Goal: Task Accomplishment & Management: Manage account settings

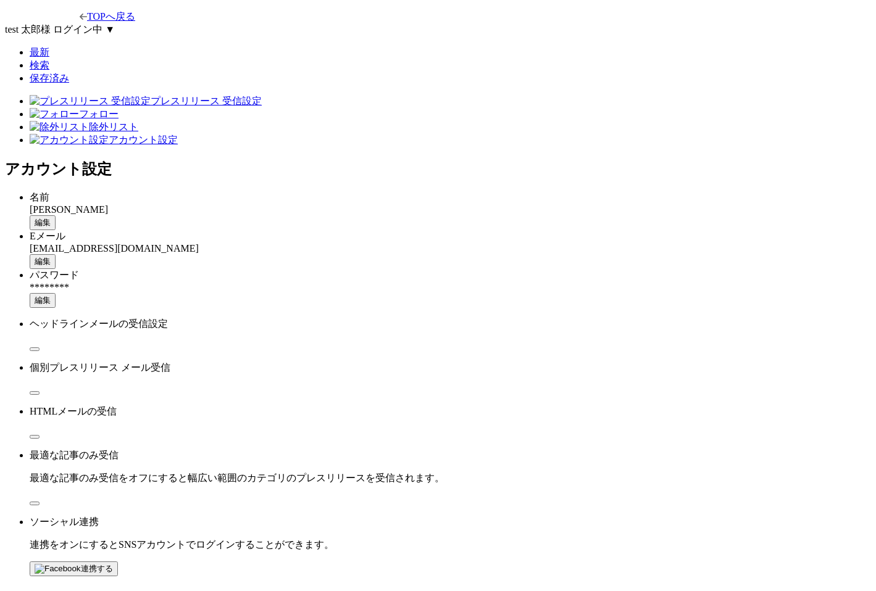
click at [56, 254] on button "編集" at bounding box center [43, 261] width 26 height 15
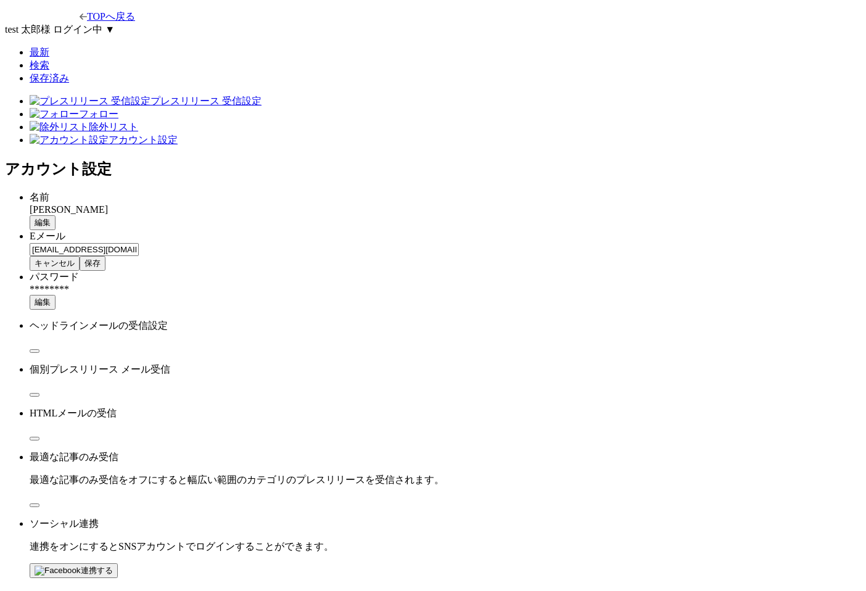
click at [139, 243] on input "[EMAIL_ADDRESS][DOMAIN_NAME]" at bounding box center [84, 249] width 109 height 13
type input "yamada.taro@example.comd"
click at [106, 256] on button "保存" at bounding box center [93, 263] width 26 height 15
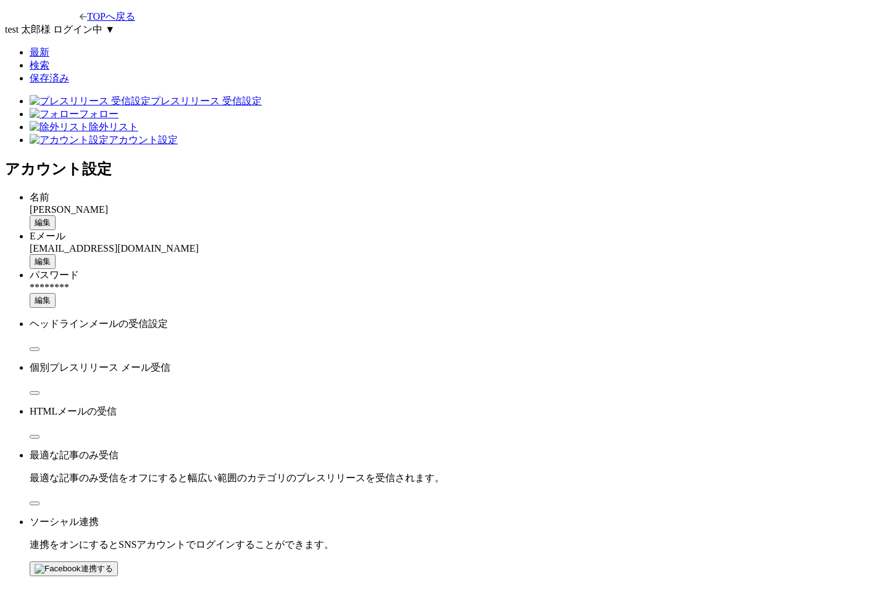
click at [56, 254] on button "編集" at bounding box center [43, 261] width 26 height 15
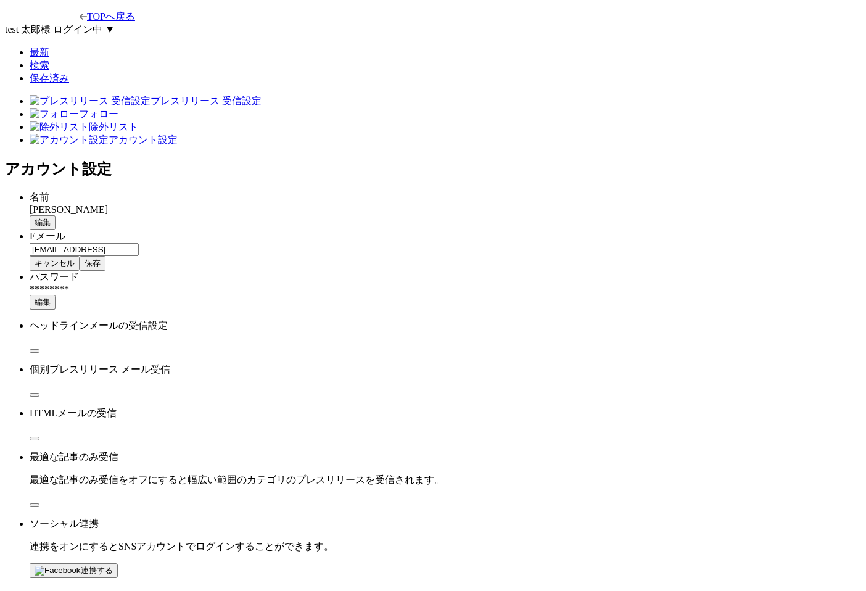
drag, startPoint x: 651, startPoint y: 197, endPoint x: 656, endPoint y: 223, distance: 27.0
click at [139, 243] on input "yamada.taro@example.comd" at bounding box center [84, 249] width 109 height 13
click at [101, 259] on span "保存" at bounding box center [93, 263] width 16 height 9
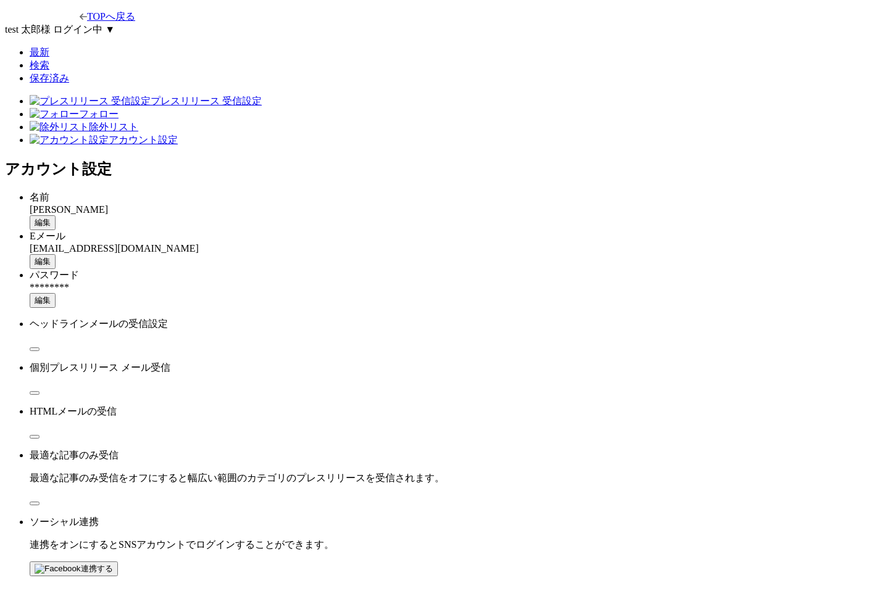
click at [416, 159] on h2 "アカウント設定" at bounding box center [438, 169] width 866 height 20
click at [56, 254] on button "編集" at bounding box center [43, 261] width 26 height 15
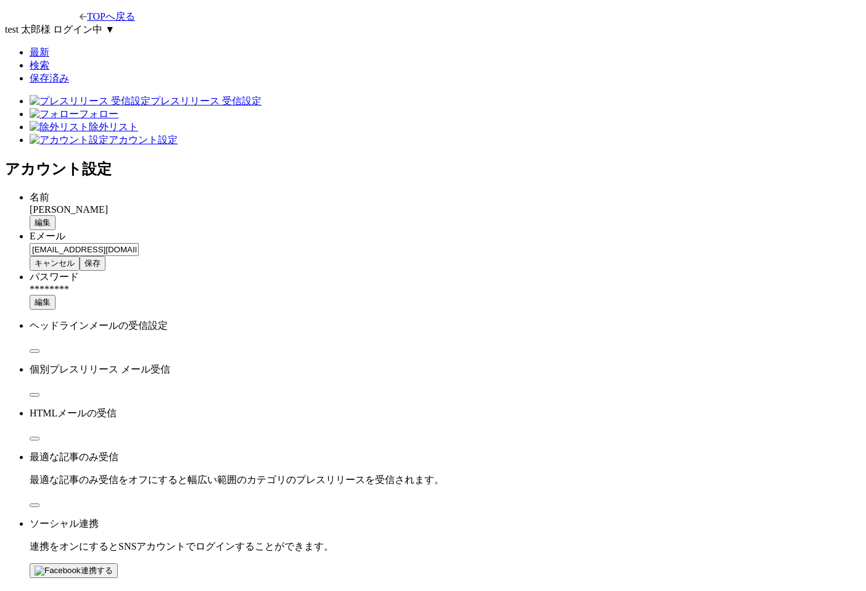
click at [139, 243] on input "[EMAIL_ADDRESS][DOMAIN_NAME]" at bounding box center [84, 249] width 109 height 13
type input "yamada.taro@example.comd"
click at [683, 225] on main "プレスリリース 受信設定 フォロー 除外リスト アカウント設定 アカウント設定 名前 山田 太郎 編集 Eメール yamada.taro@example.co…" at bounding box center [433, 336] width 856 height 483
click at [101, 259] on span "保存" at bounding box center [93, 263] width 16 height 9
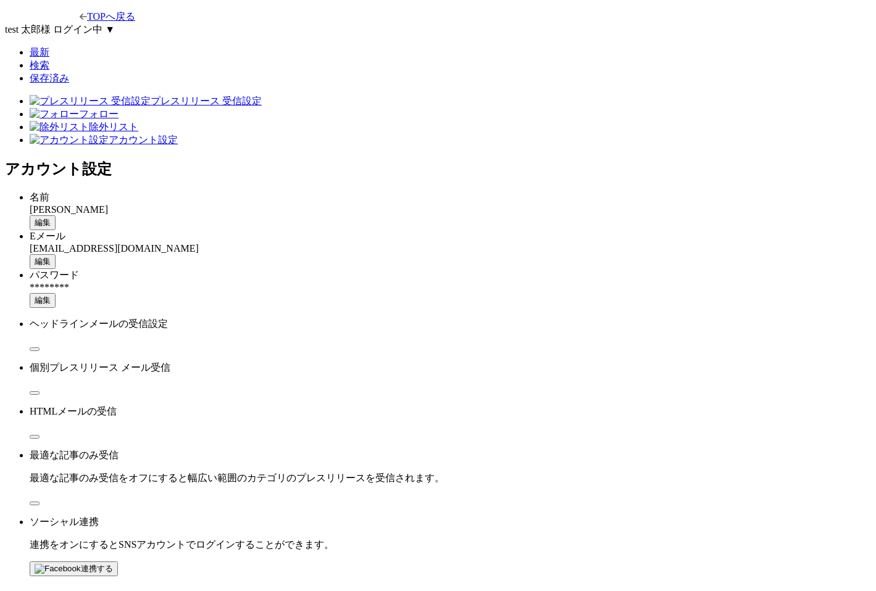
click at [488, 230] on div "Eメール yamada.taro@example.com 編集" at bounding box center [450, 249] width 841 height 39
click at [56, 254] on button "編集" at bounding box center [43, 261] width 26 height 15
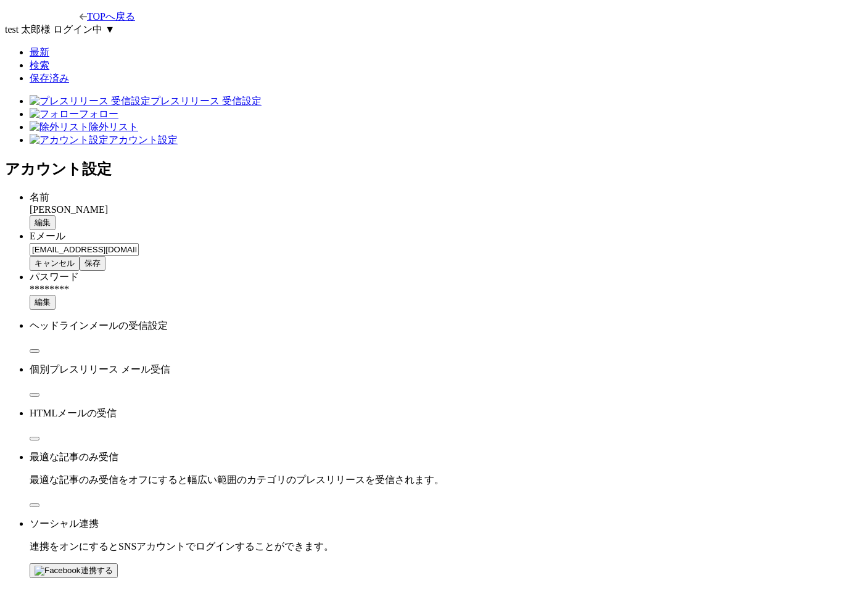
click at [139, 243] on input "[EMAIL_ADDRESS][DOMAIN_NAME]" at bounding box center [84, 249] width 109 height 13
type input "yamada.taro@example.coms"
click at [106, 256] on button "保存" at bounding box center [93, 263] width 26 height 15
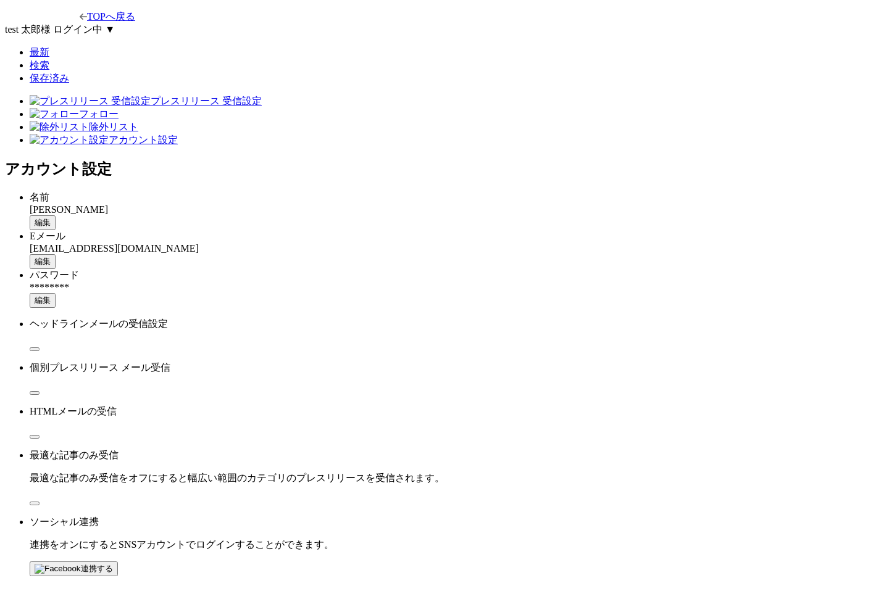
click at [56, 254] on button "編集" at bounding box center [43, 261] width 26 height 15
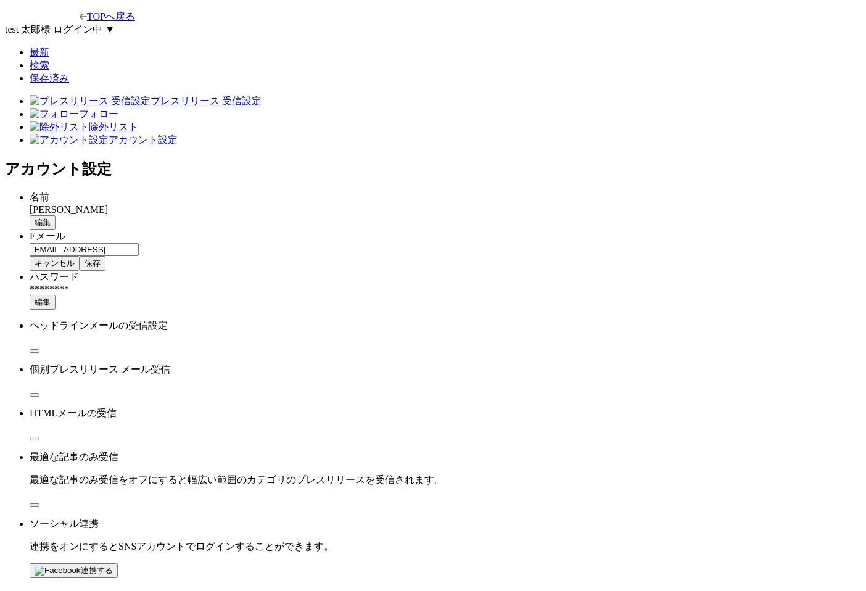
click at [101, 259] on span "保存" at bounding box center [93, 263] width 16 height 9
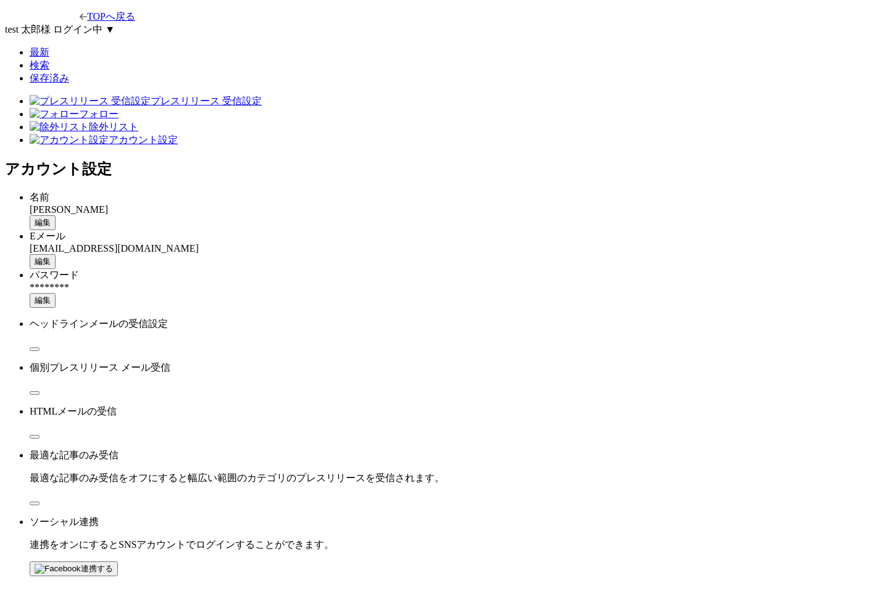
click at [500, 269] on div "パスワード ******** 編集" at bounding box center [450, 288] width 841 height 39
click at [51, 257] on span "編集" at bounding box center [43, 261] width 16 height 9
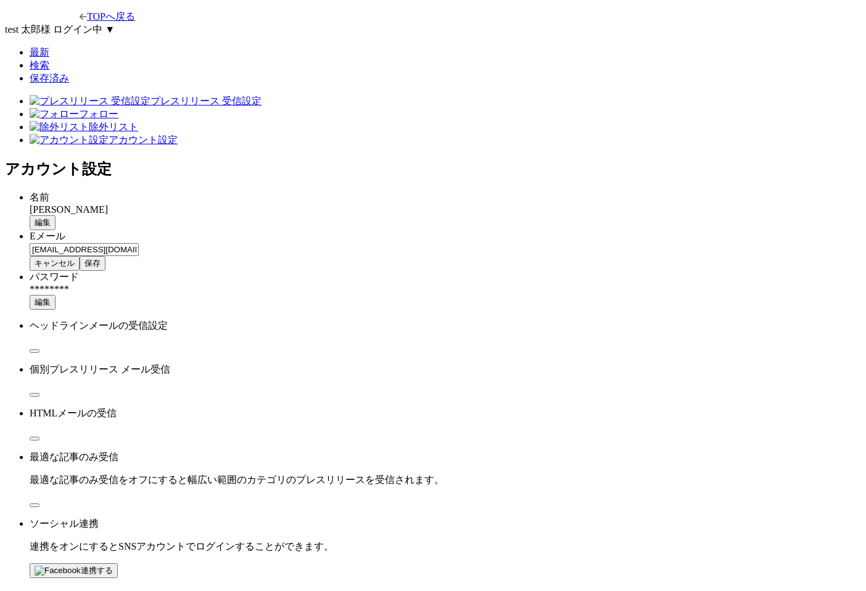
click at [139, 243] on input "[EMAIL_ADDRESS][DOMAIN_NAME]" at bounding box center [84, 249] width 109 height 13
type input "yamada.taro@example.comd"
click at [101, 259] on span "保存" at bounding box center [93, 263] width 16 height 9
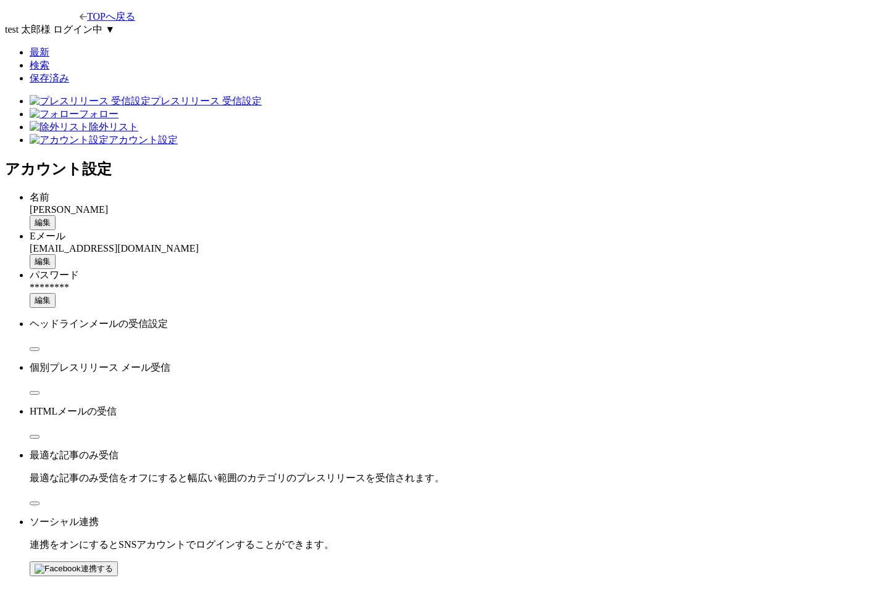
click at [613, 293] on div "編集" at bounding box center [450, 300] width 841 height 15
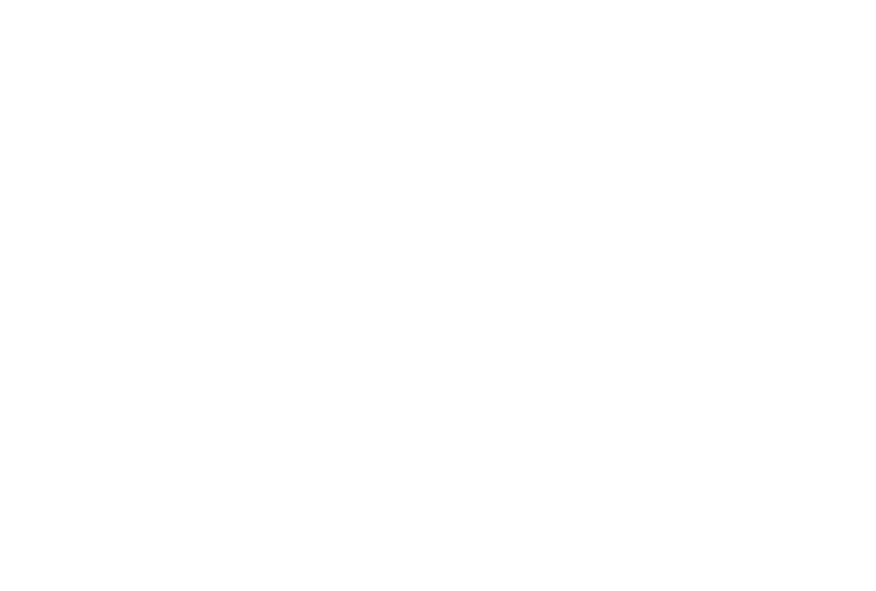
click at [568, 5] on html at bounding box center [438, 2] width 876 height 5
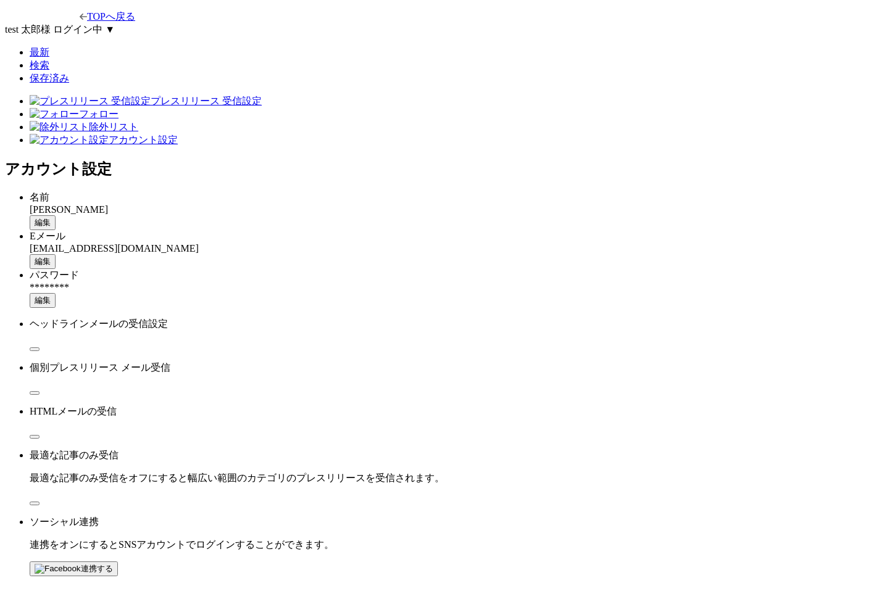
click at [56, 254] on button "編集" at bounding box center [43, 261] width 26 height 15
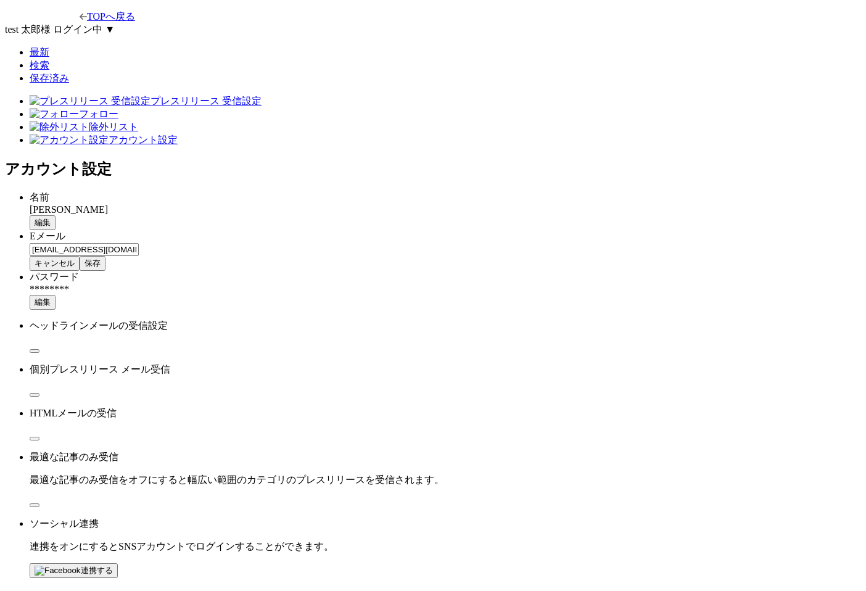
click at [139, 243] on input "[EMAIL_ADDRESS][DOMAIN_NAME]" at bounding box center [84, 249] width 109 height 13
type input "yamada.taro@example.comd"
click at [106, 256] on button "保存" at bounding box center [93, 263] width 26 height 15
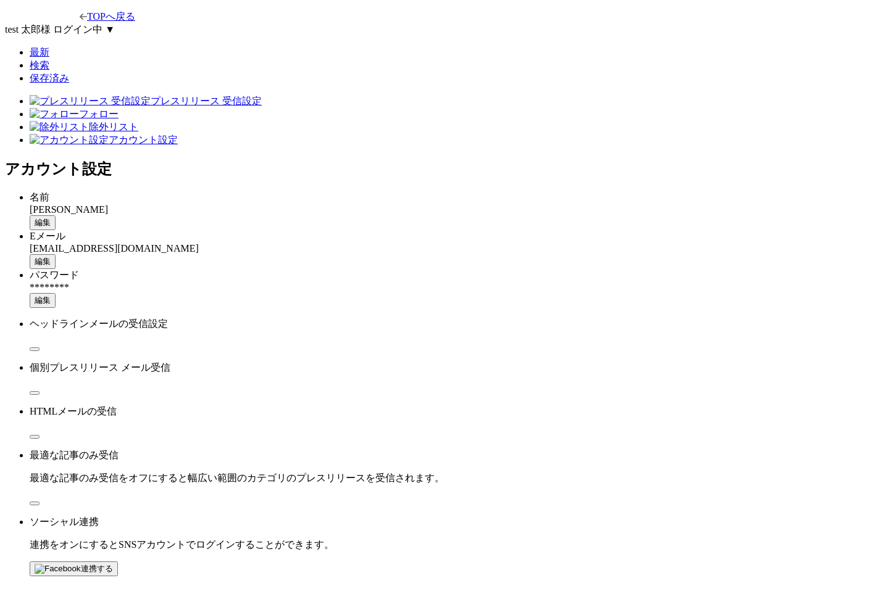
click at [56, 254] on button "編集" at bounding box center [43, 261] width 26 height 15
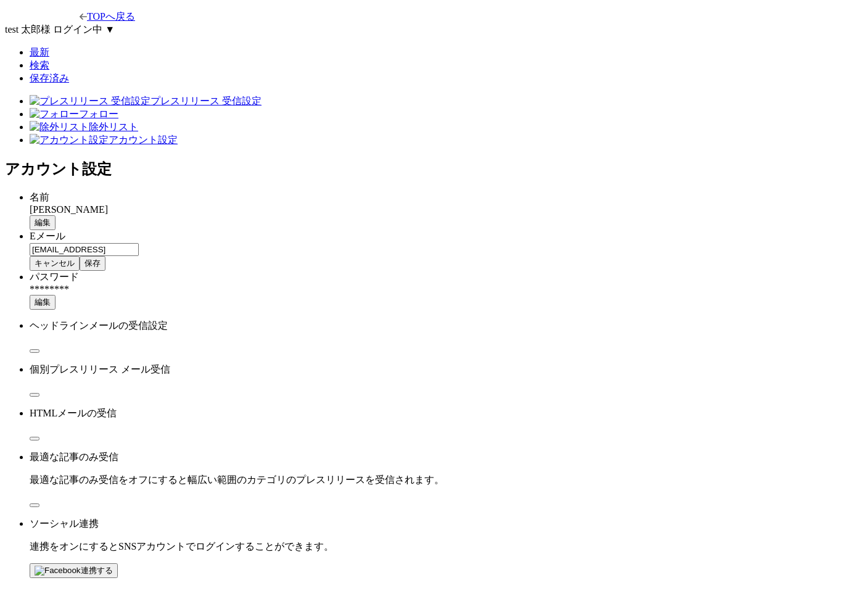
click at [139, 243] on input "yamada.taro@example.comd" at bounding box center [84, 249] width 109 height 13
click at [106, 256] on button "保存" at bounding box center [93, 263] width 26 height 15
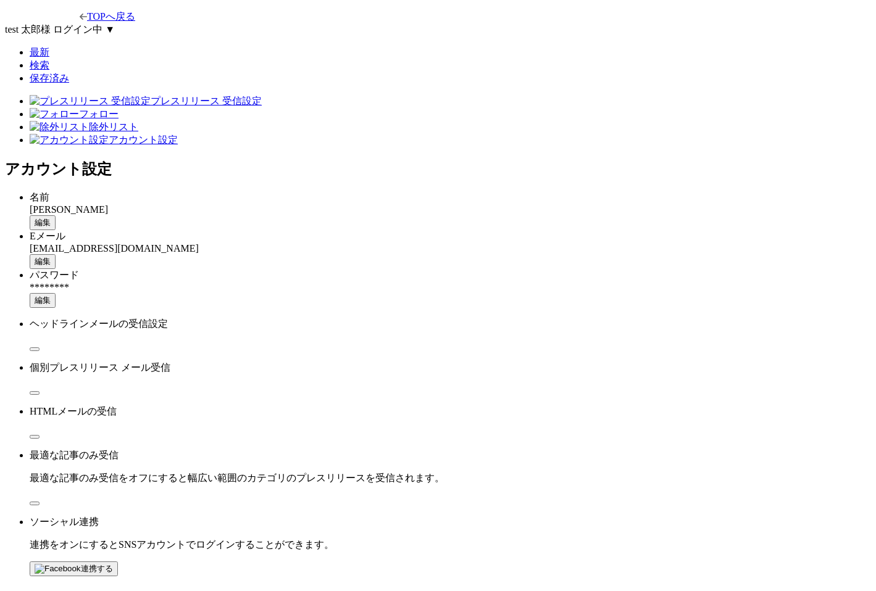
click at [56, 254] on button "編集" at bounding box center [43, 261] width 26 height 15
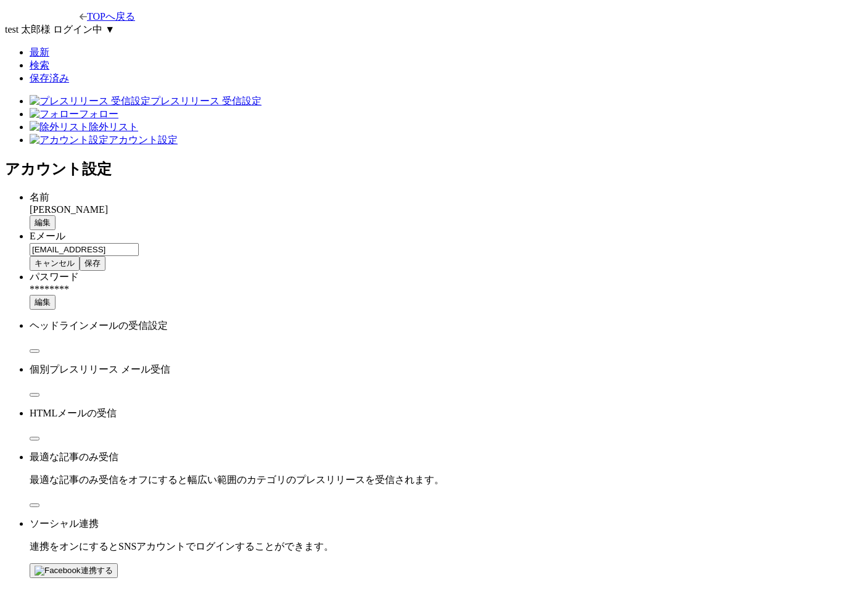
click at [106, 256] on button "保存" at bounding box center [93, 263] width 26 height 15
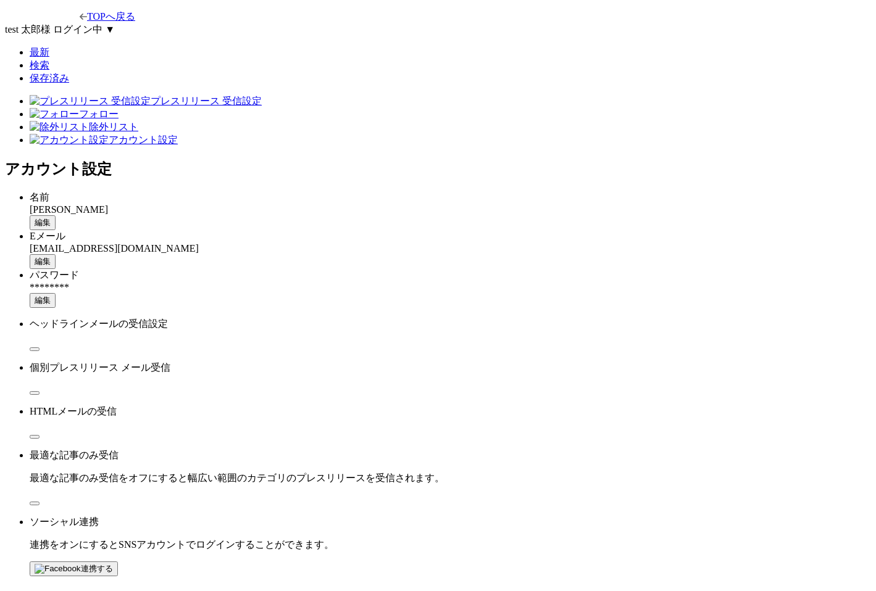
click at [756, 263] on main "プレスリリース 受信設定 フォロー 除外リスト アカウント設定 アカウント設定 名前 山田 太郎 編集 Eメール yamada.taro@example.co…" at bounding box center [438, 335] width 866 height 481
click at [447, 269] on div "パスワード ******** 編集" at bounding box center [450, 288] width 841 height 39
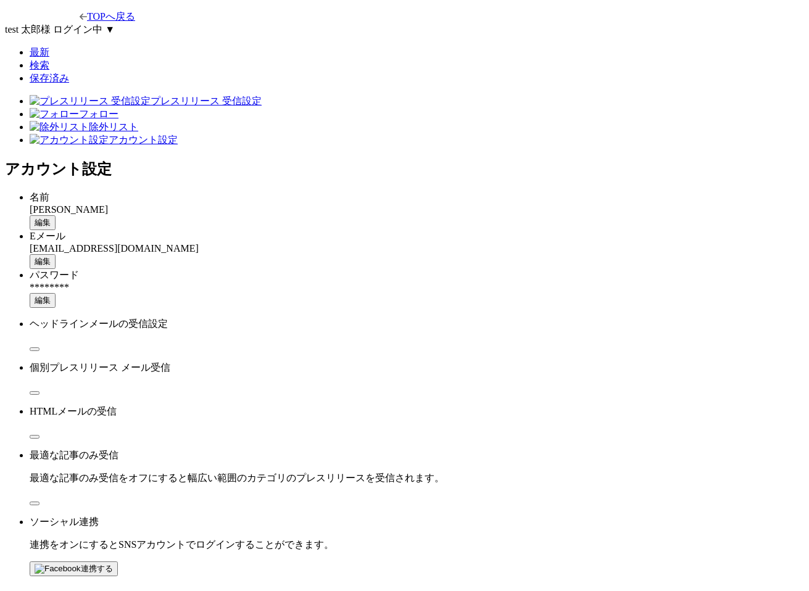
click at [703, 236] on main "プレスリリース 受信設定 フォロー 除外リスト アカウント設定 アカウント設定 名前 [PERSON_NAME] 編集 Eメール [EMAIL_ADDRESS…" at bounding box center [404, 335] width 799 height 481
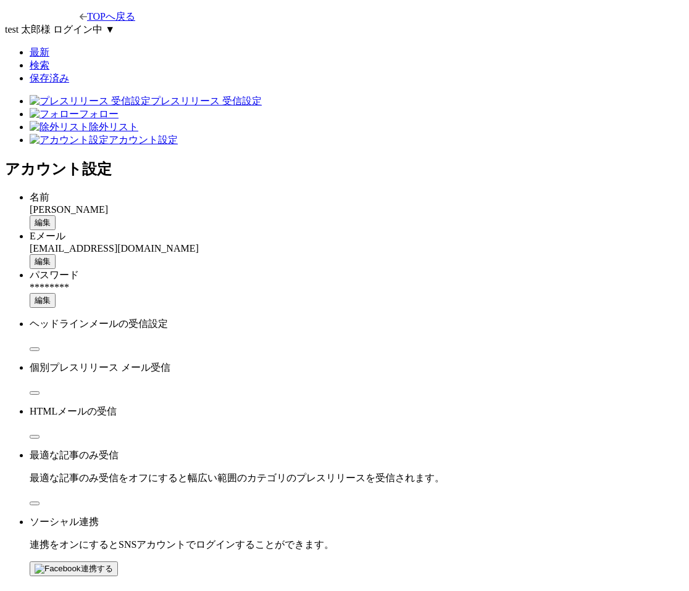
click at [35, 503] on span "button" at bounding box center [35, 503] width 0 height 0
click at [39, 502] on button "button" at bounding box center [35, 504] width 10 height 4
click at [449, 230] on div "Eメール yamada.taro@example.com 編集" at bounding box center [357, 249] width 654 height 39
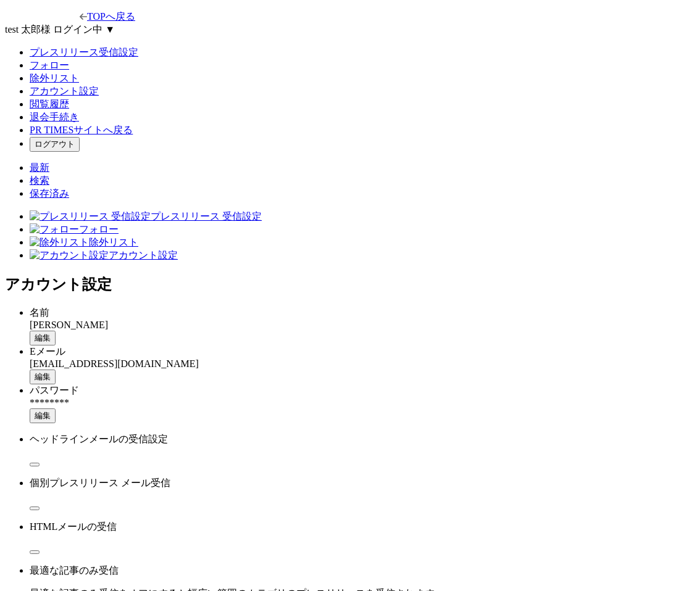
click at [80, 152] on button "ログアウト" at bounding box center [55, 144] width 50 height 15
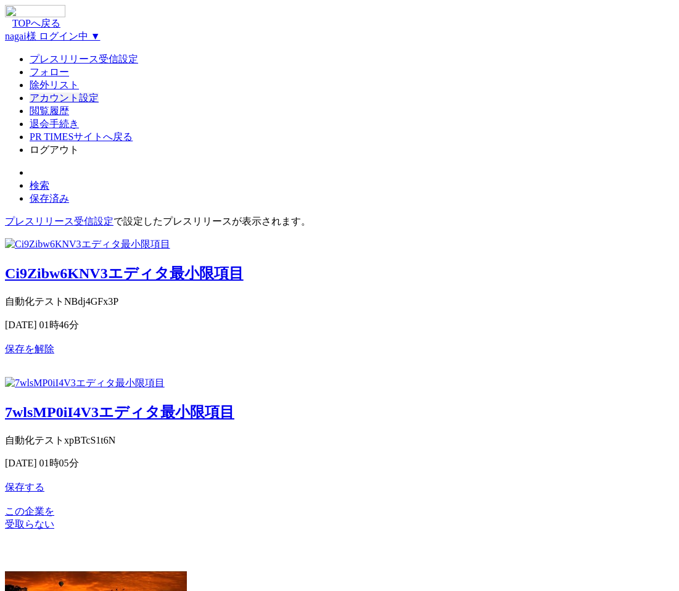
click at [99, 103] on link "アカウント設定" at bounding box center [64, 98] width 69 height 10
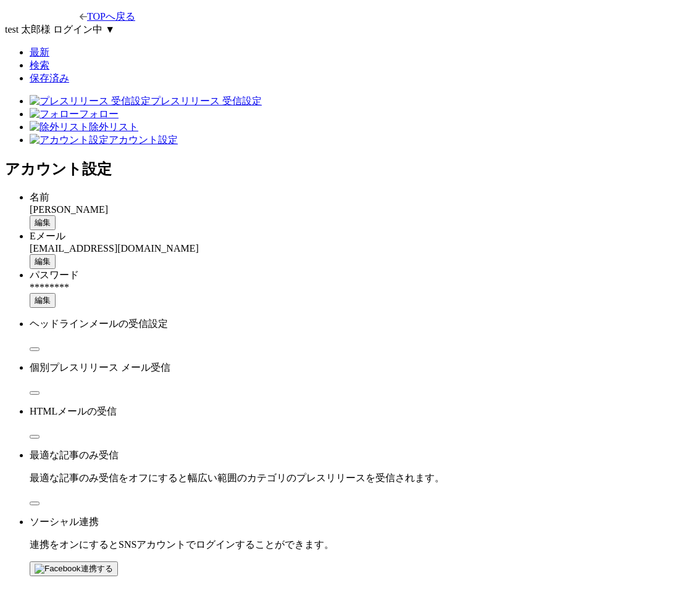
click at [639, 495] on html "TOPへ戻る test [PERSON_NAME] ログイン中 ▼ 最新 検索 保存済み プレスリリース 受信設定 フォロー 除外リスト アカウント設定 アカ…" at bounding box center [344, 293] width 689 height 586
click at [391, 243] on div "[EMAIL_ADDRESS][DOMAIN_NAME]" at bounding box center [357, 248] width 654 height 11
